Goal: Check status: Check status

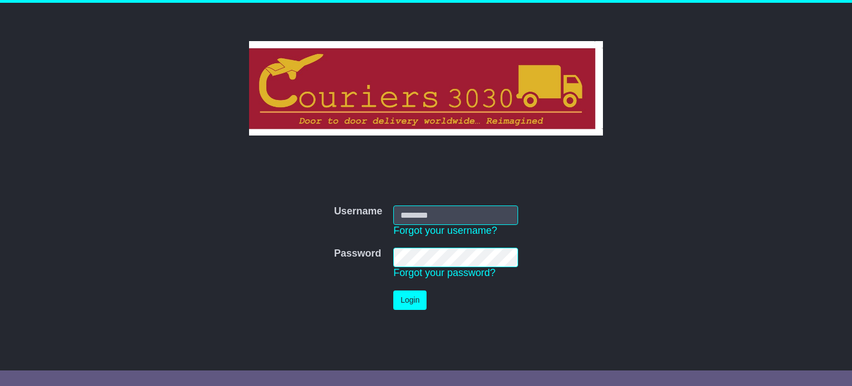
type input "**********"
drag, startPoint x: 0, startPoint y: 0, endPoint x: 412, endPoint y: 299, distance: 508.7
click at [412, 299] on button "Login" at bounding box center [409, 299] width 33 height 19
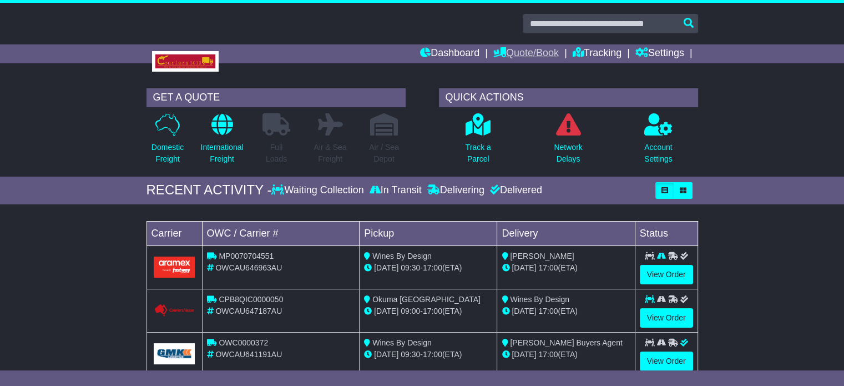
click at [526, 51] on link "Quote/Book" at bounding box center [525, 53] width 65 height 19
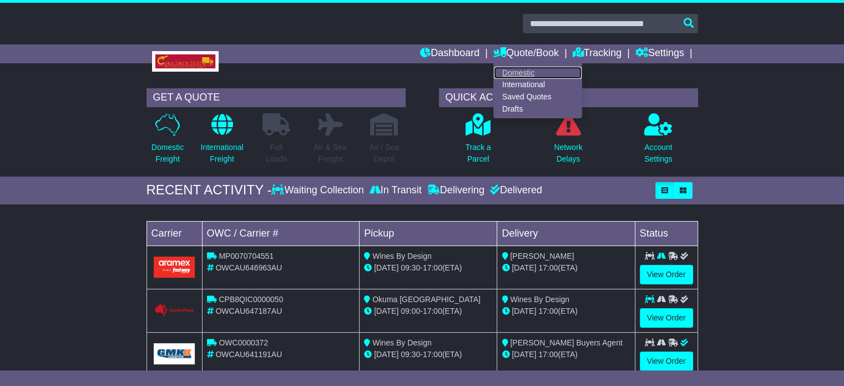
click at [530, 74] on link "Domestic" at bounding box center [538, 73] width 88 height 12
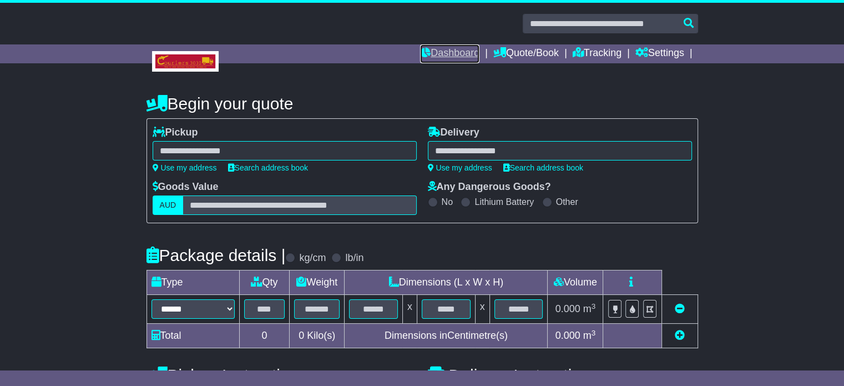
click at [461, 53] on link "Dashboard" at bounding box center [449, 53] width 59 height 19
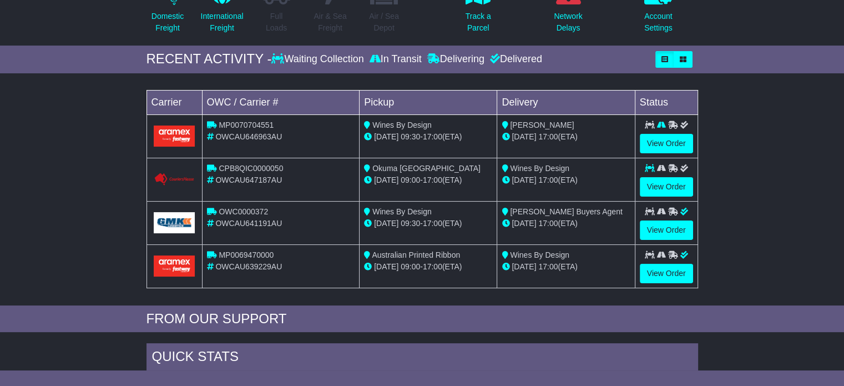
scroll to position [55, 0]
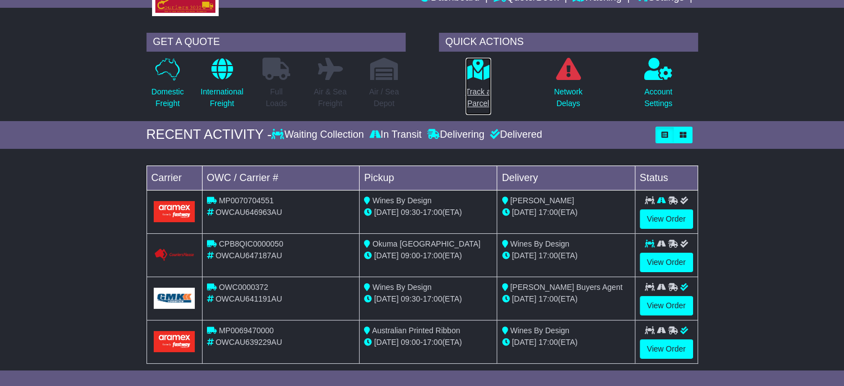
click at [478, 73] on icon at bounding box center [477, 69] width 25 height 22
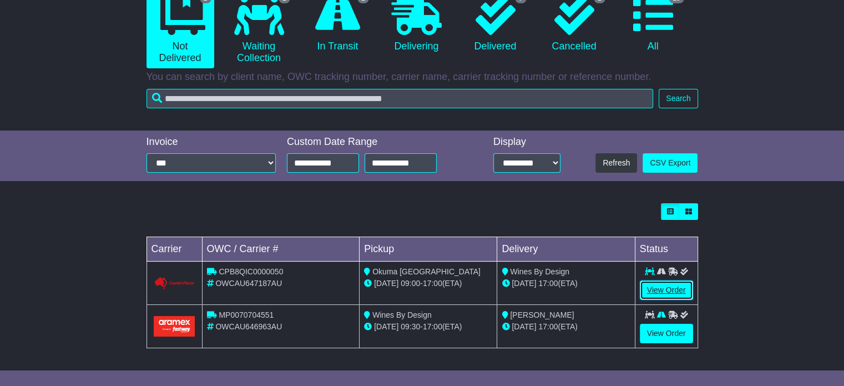
click at [646, 287] on link "View Order" at bounding box center [666, 289] width 53 height 19
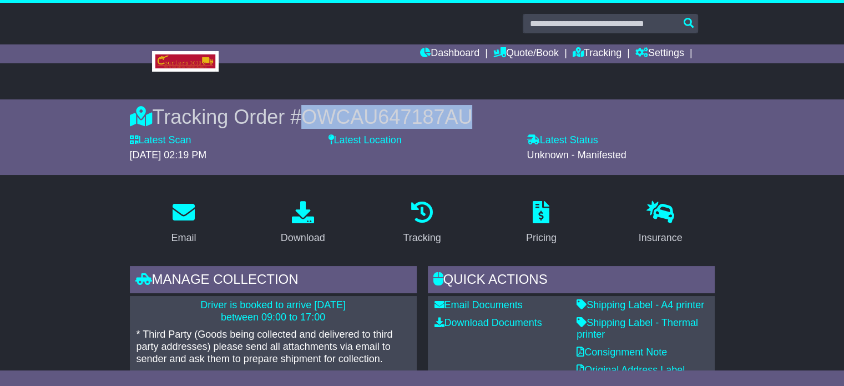
drag, startPoint x: 460, startPoint y: 115, endPoint x: 289, endPoint y: 115, distance: 170.8
click at [289, 115] on div "Tracking Order # OWCAU647187AU" at bounding box center [422, 117] width 585 height 24
copy div "# OWCAU647187AU"
